Goal: Task Accomplishment & Management: Manage account settings

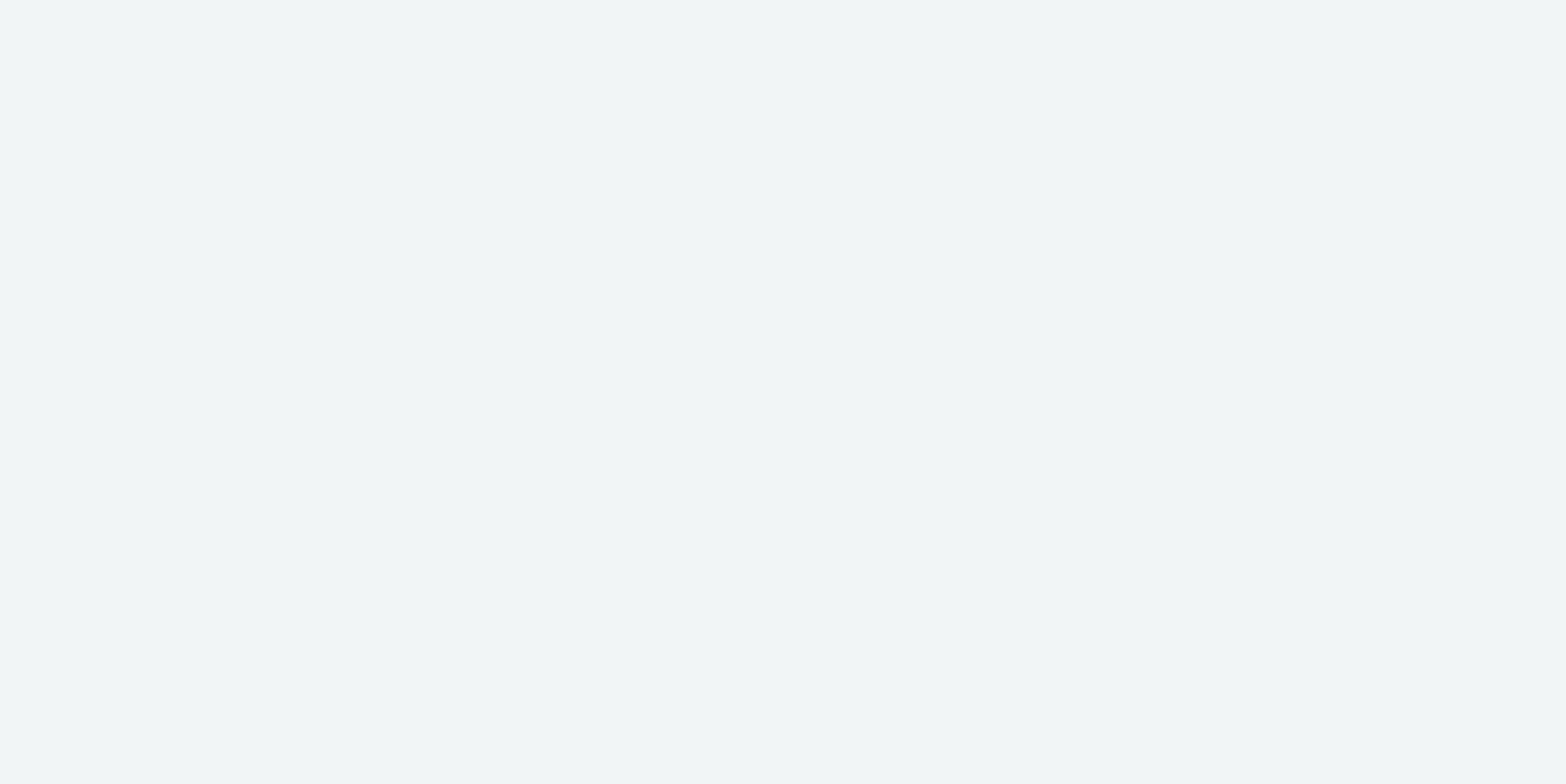
click at [1191, 321] on div at bounding box center [783, 392] width 1566 height 784
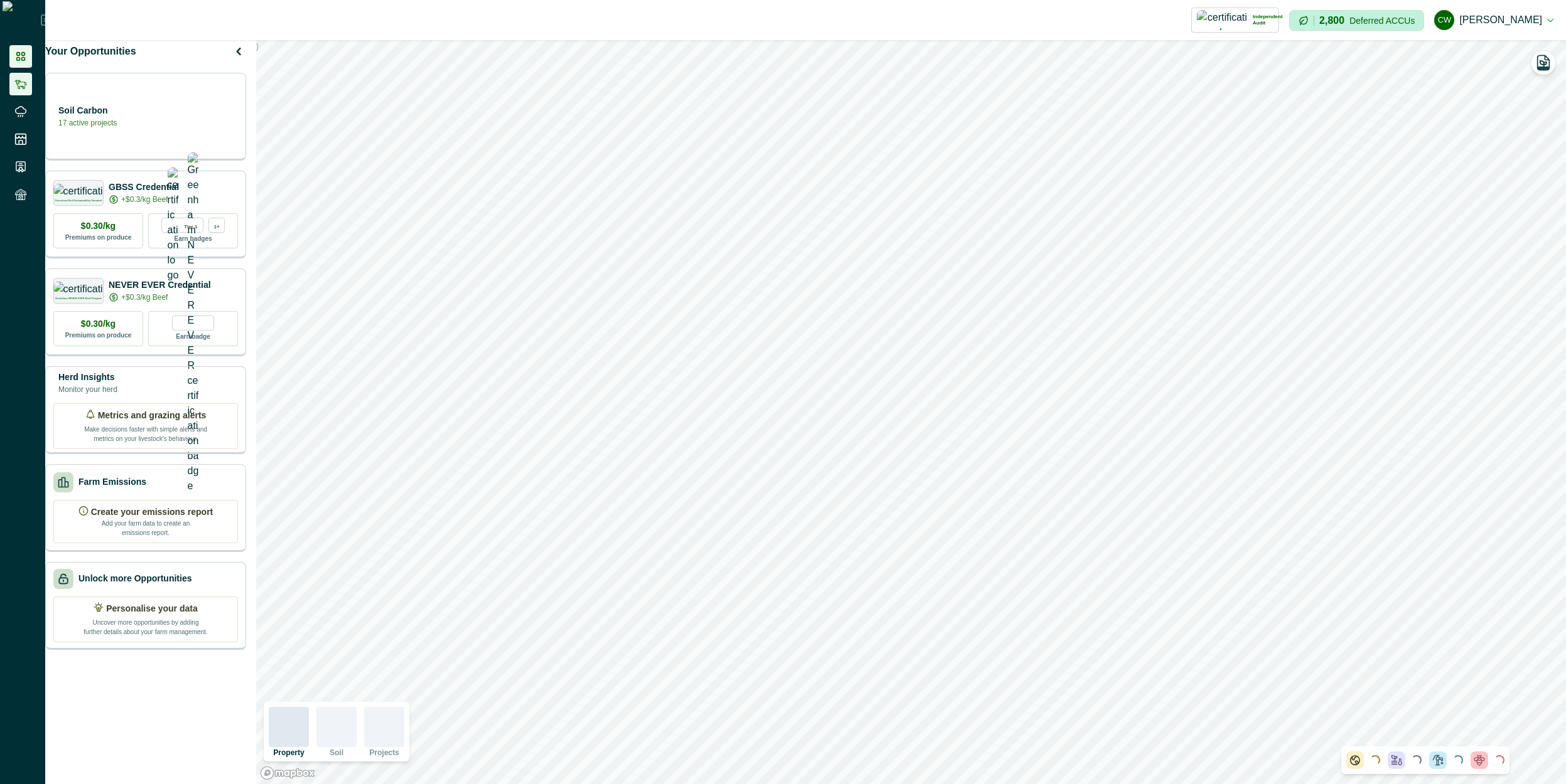
click at [27, 78] on icon at bounding box center [21, 84] width 13 height 13
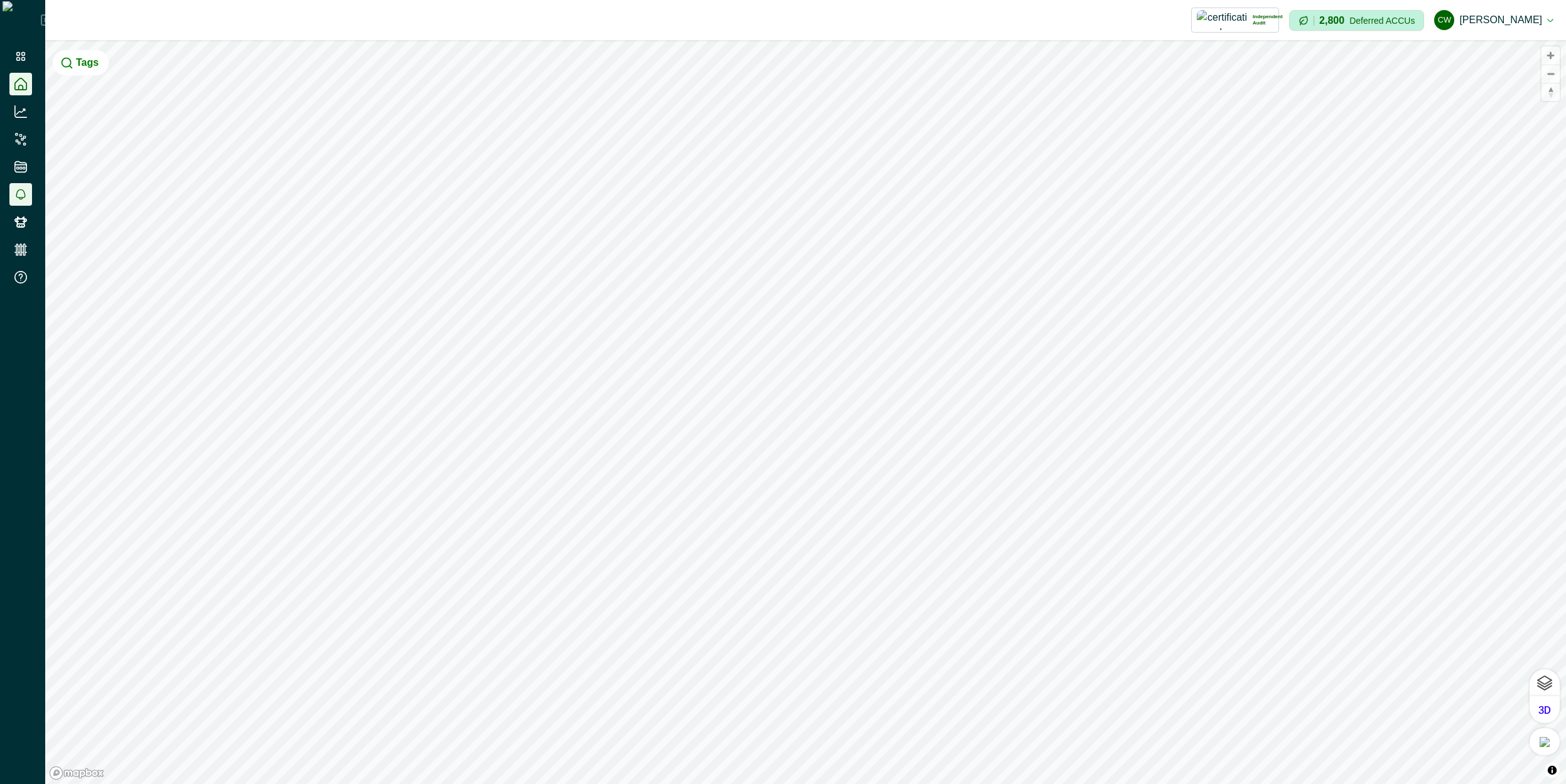
click at [22, 193] on icon at bounding box center [21, 194] width 10 height 11
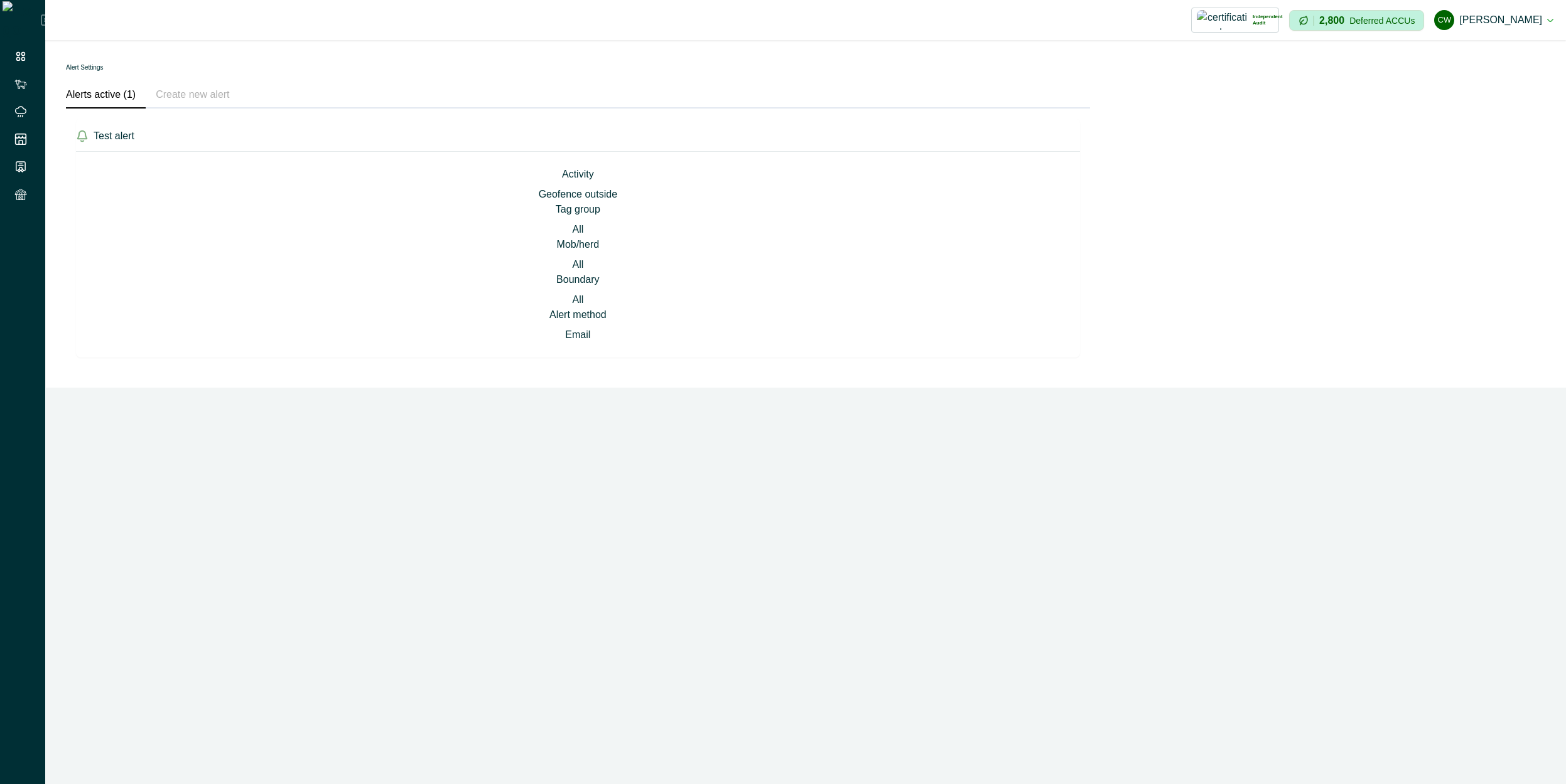
click at [217, 99] on button "Create new alert" at bounding box center [192, 96] width 94 height 27
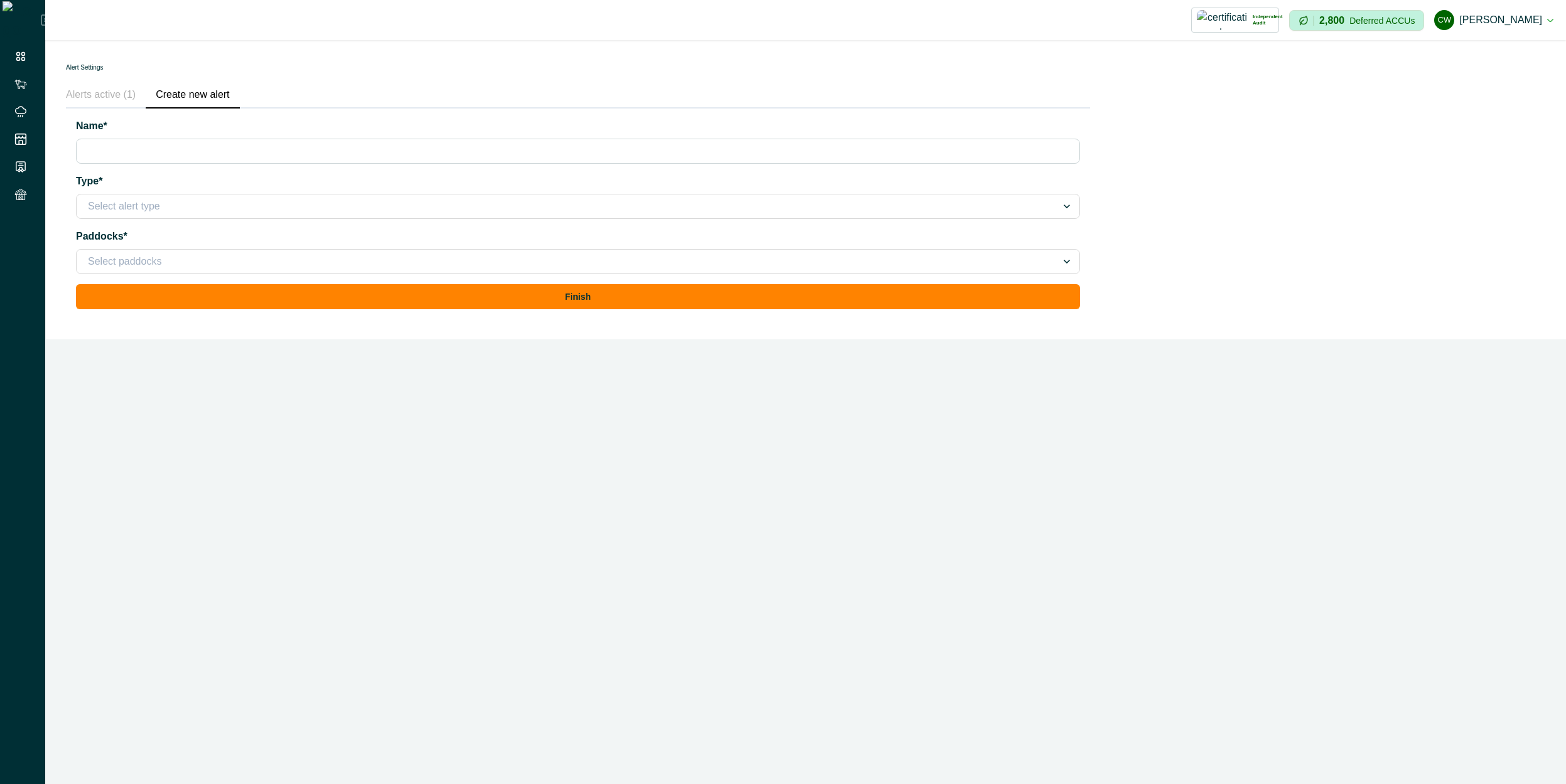
click at [208, 259] on div at bounding box center [566, 262] width 958 height 18
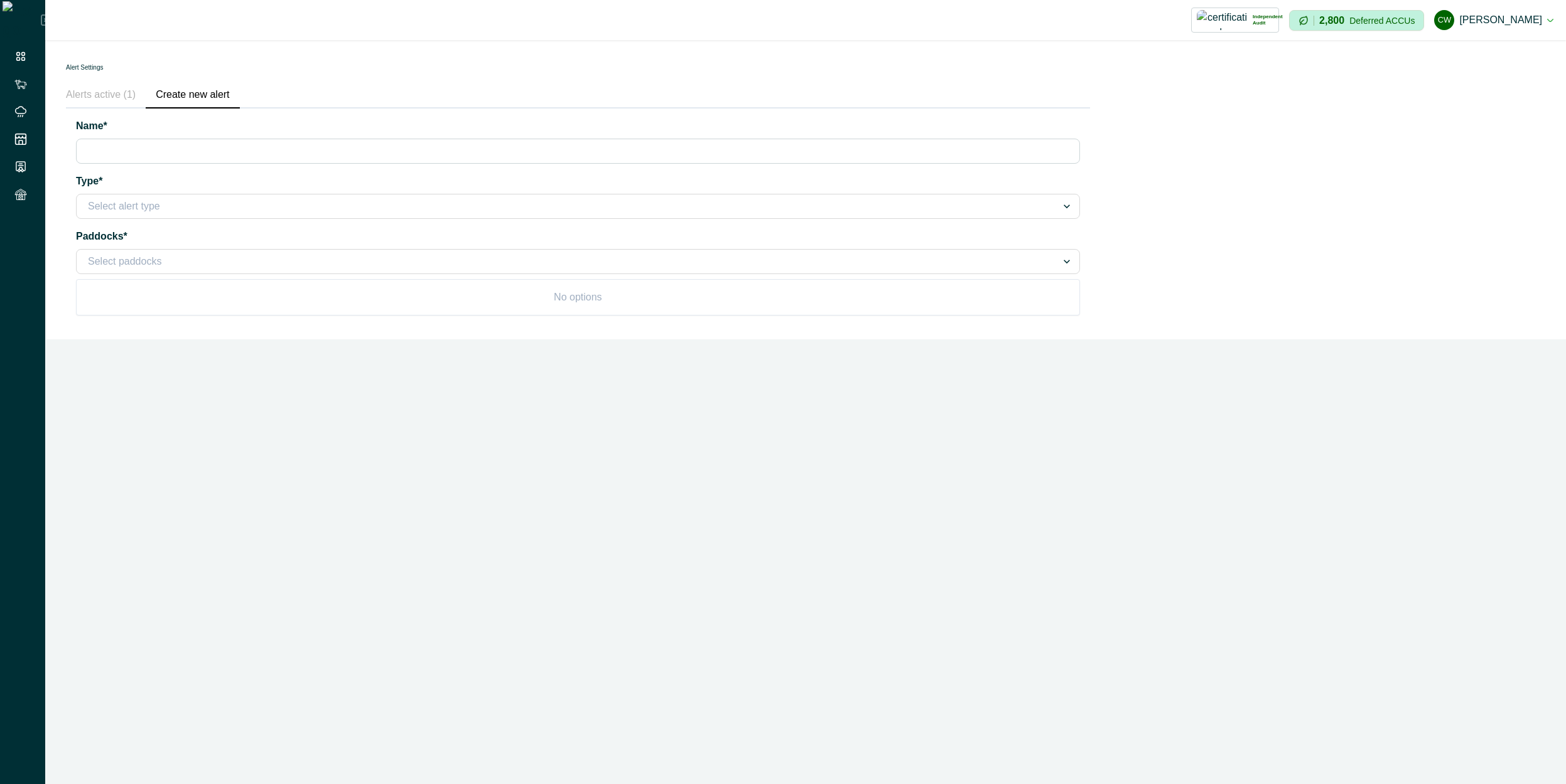
click at [208, 259] on div at bounding box center [566, 262] width 958 height 18
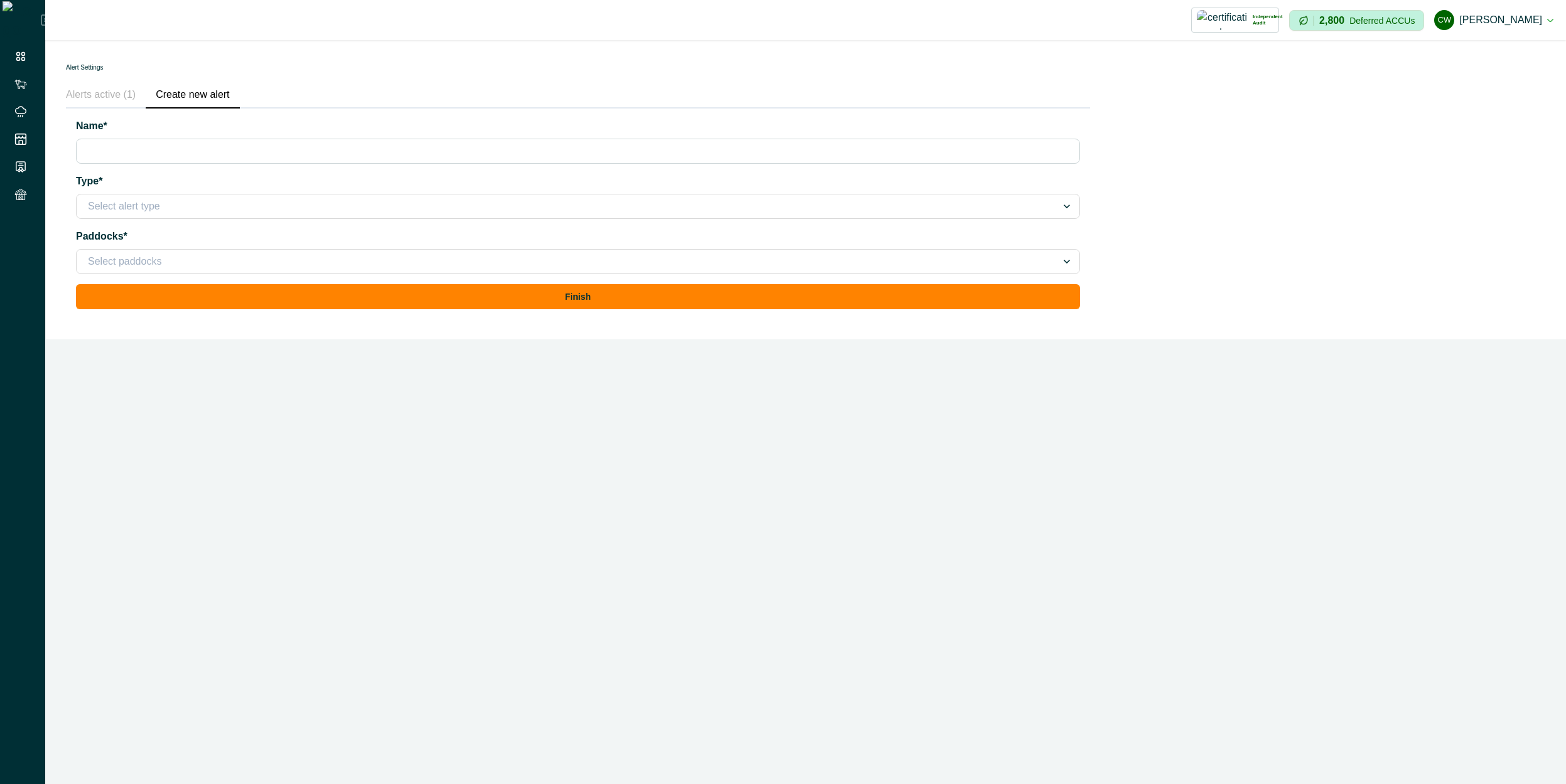
click at [1517, 17] on button "[PERSON_NAME] [PERSON_NAME]" at bounding box center [1494, 20] width 119 height 30
click at [1478, 52] on button "Sign out" at bounding box center [1483, 56] width 139 height 21
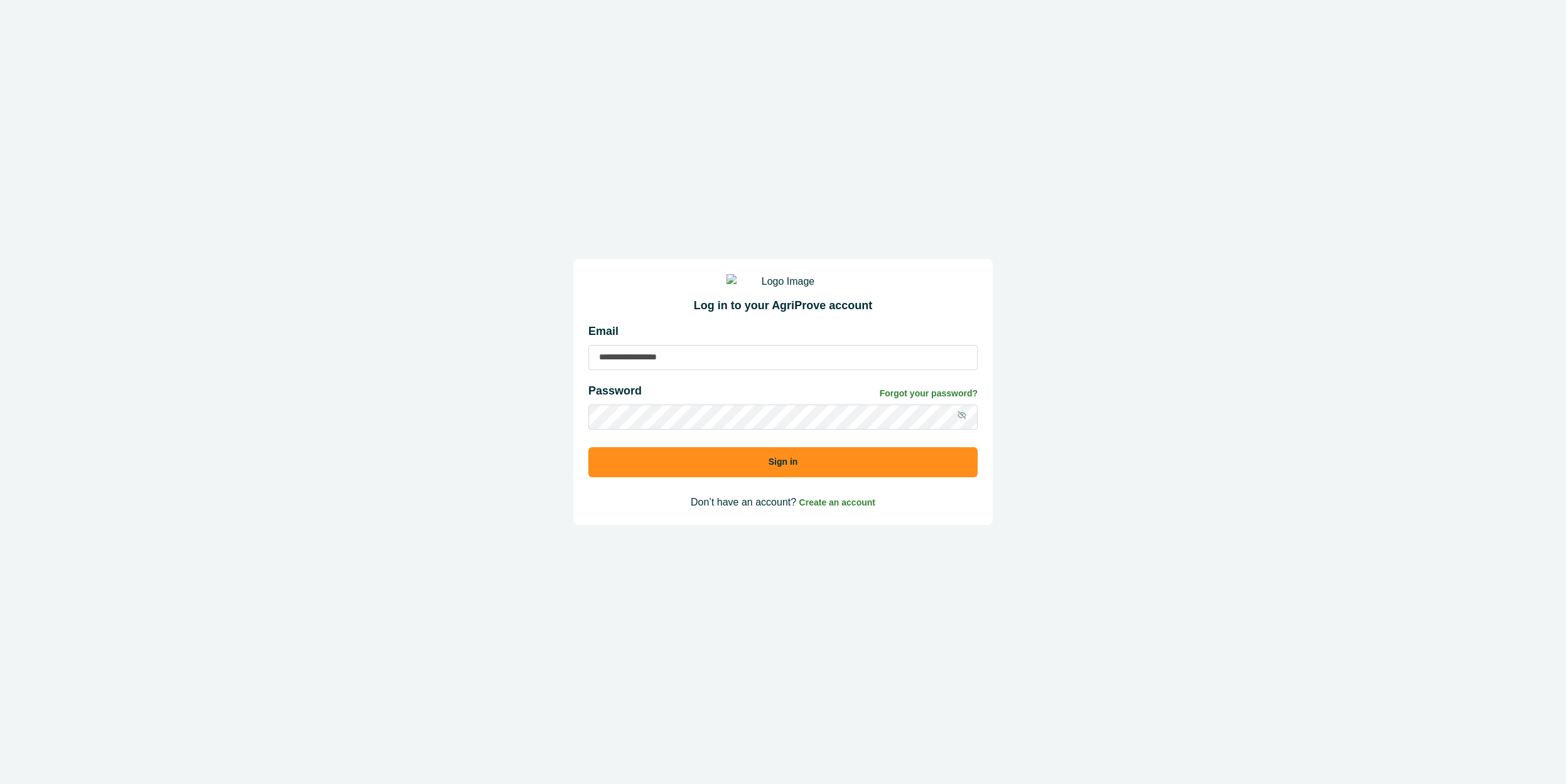
click at [679, 340] on p "Email" at bounding box center [783, 332] width 389 height 17
click at [669, 360] on input at bounding box center [783, 357] width 389 height 25
click at [687, 340] on p "Email" at bounding box center [783, 332] width 389 height 17
click at [680, 362] on input at bounding box center [783, 357] width 389 height 25
paste input "**********"
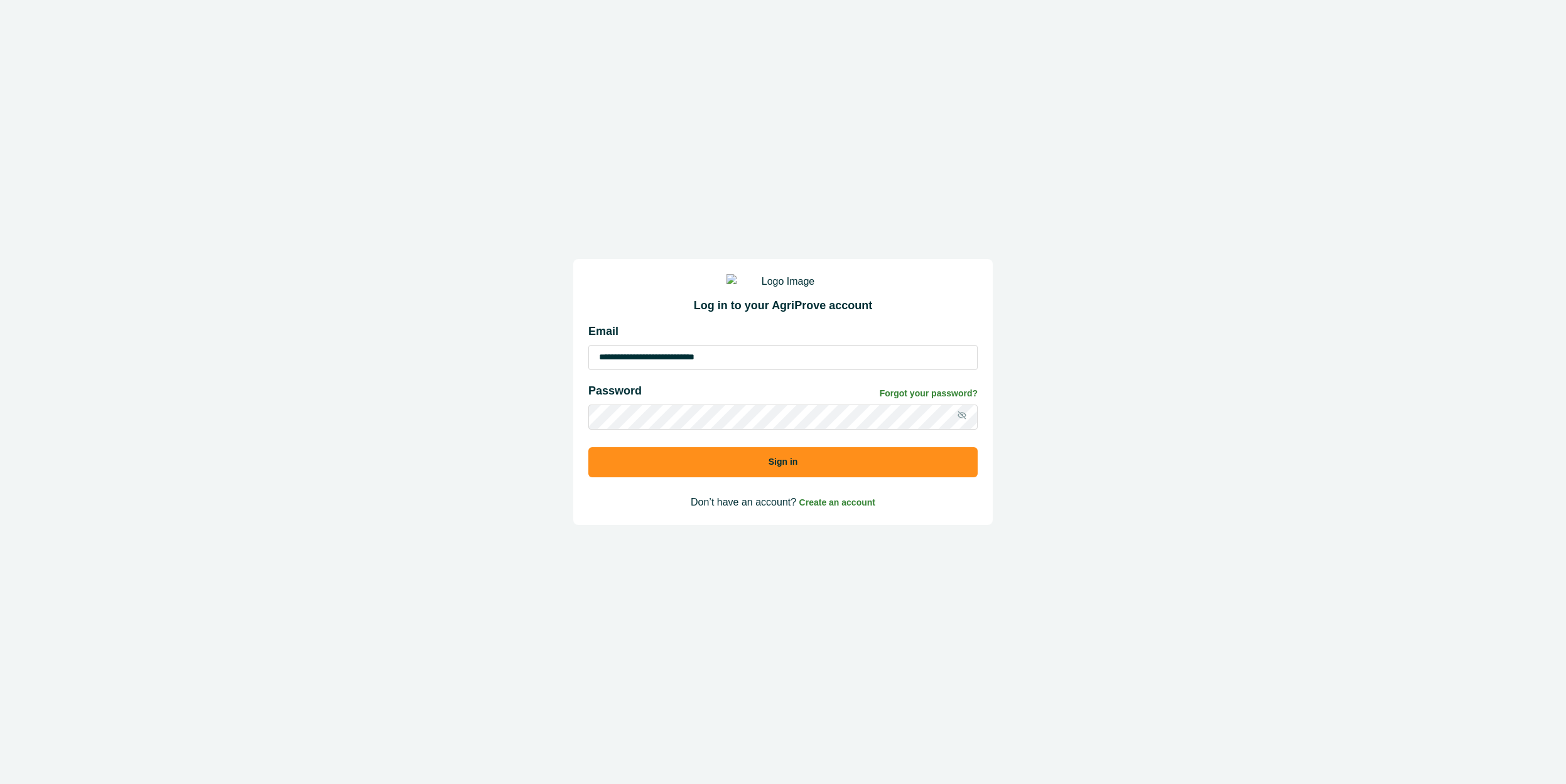
type input "**********"
click at [588, 447] on button "Sign in" at bounding box center [783, 462] width 389 height 30
